Goal: Transaction & Acquisition: Purchase product/service

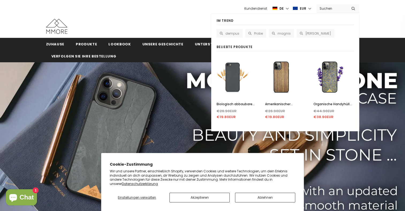
click at [341, 9] on input "Search Site" at bounding box center [332, 9] width 31 height 8
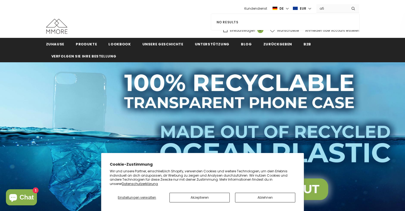
type input "a"
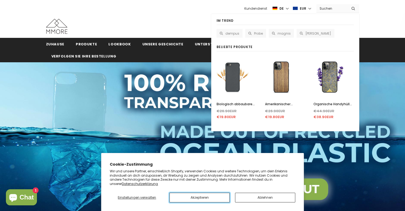
click at [201, 197] on button "Akzeptieren" at bounding box center [200, 197] width 60 height 10
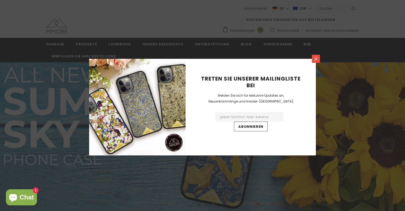
click at [316, 57] on icon at bounding box center [316, 59] width 5 height 5
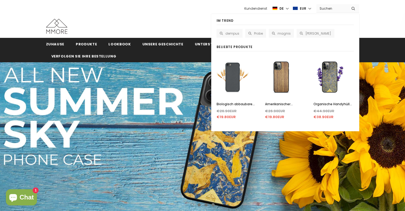
click at [332, 10] on input "Search Site" at bounding box center [332, 9] width 31 height 8
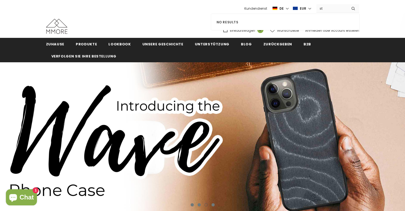
type input "s"
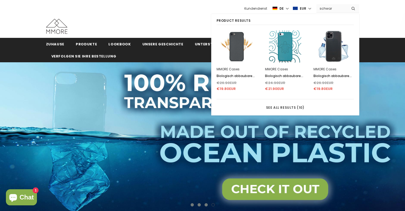
type input "schwar"
click at [233, 42] on img at bounding box center [237, 46] width 32 height 32
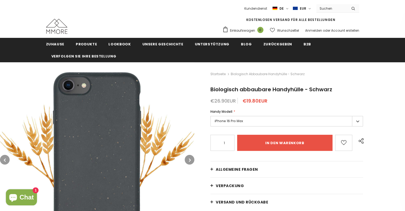
click at [246, 119] on label "iPhone 16 Pro Max" at bounding box center [287, 121] width 153 height 10
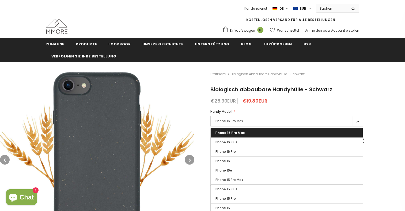
click at [159, 94] on img at bounding box center [97, 159] width 195 height 195
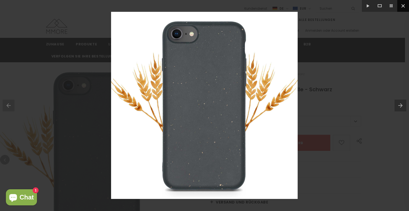
click at [402, 9] on button at bounding box center [404, 6] width 12 height 12
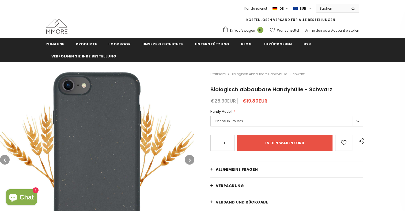
click at [316, 121] on label "iPhone 16 Pro Max" at bounding box center [287, 121] width 153 height 10
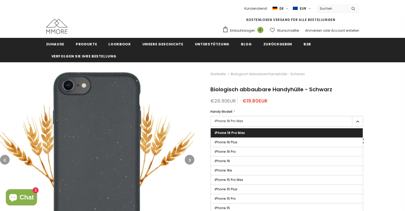
click at [316, 121] on label "iPhone 16 Pro Max" at bounding box center [287, 121] width 153 height 10
